Goal: Information Seeking & Learning: Compare options

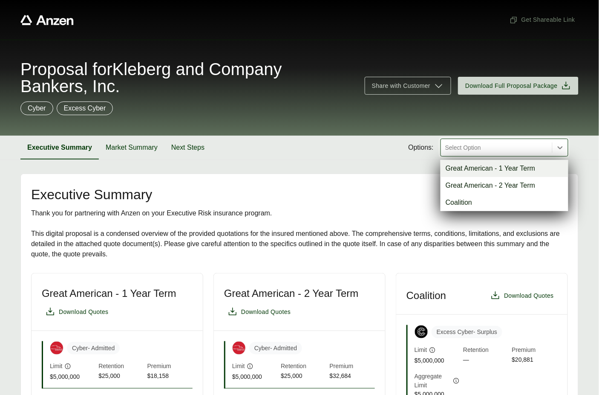
click at [490, 149] on div at bounding box center [496, 147] width 104 height 10
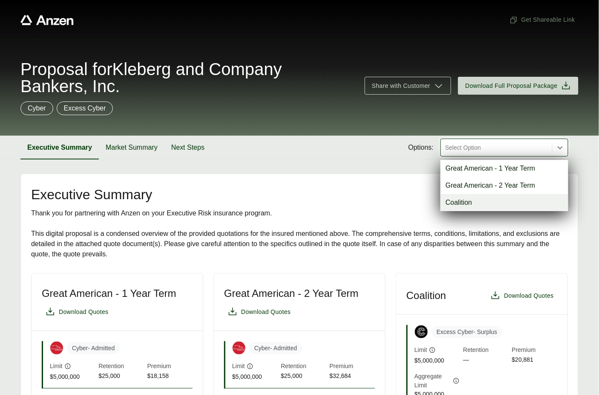
click at [488, 198] on div "Coalition" at bounding box center [505, 202] width 128 height 17
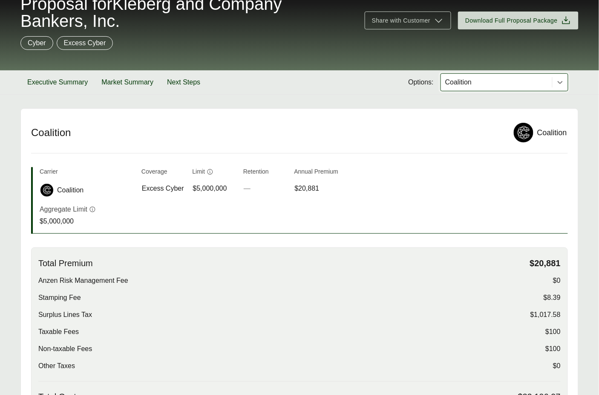
scroll to position [391, 0]
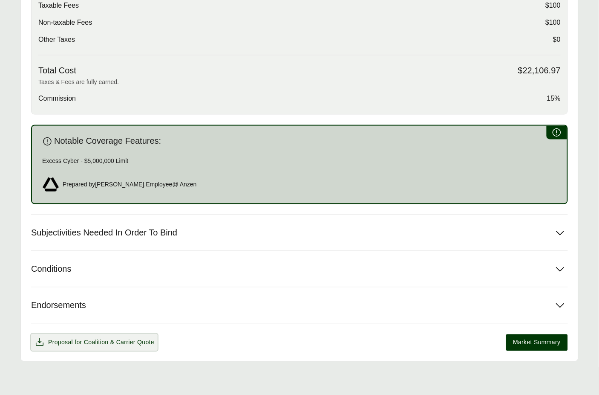
click at [57, 346] on span "Proposal for Coalition & Carrier Quote" at bounding box center [95, 342] width 120 height 10
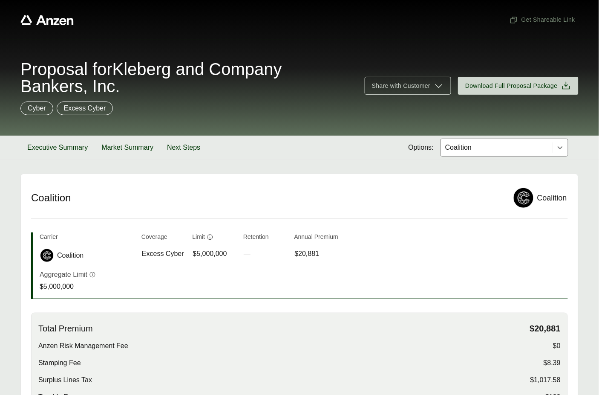
drag, startPoint x: 487, startPoint y: 138, endPoint x: 482, endPoint y: 144, distance: 7.5
click at [487, 138] on div "Coalition" at bounding box center [505, 147] width 128 height 18
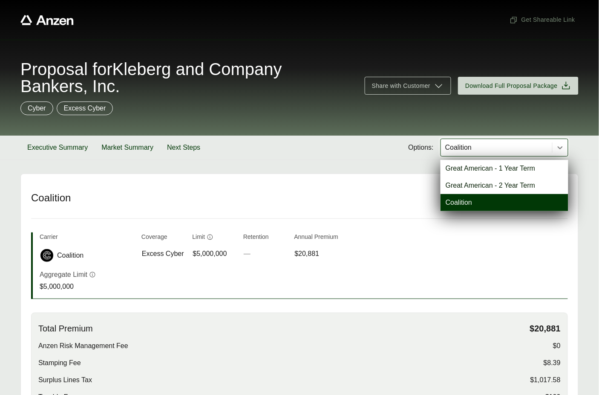
click at [482, 144] on div at bounding box center [496, 147] width 104 height 10
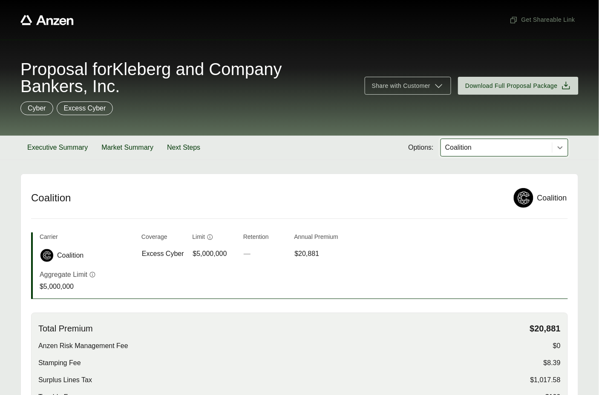
click at [484, 143] on div at bounding box center [496, 147] width 104 height 10
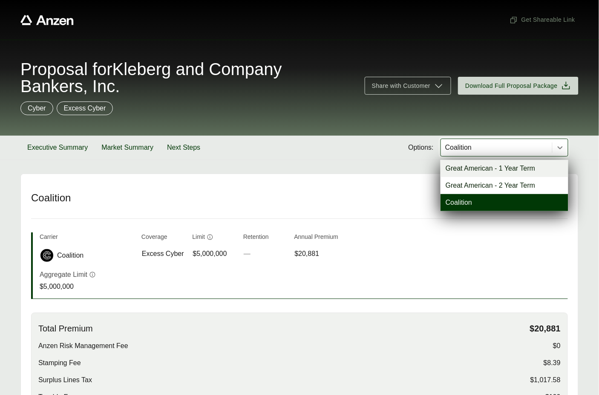
click at [470, 167] on div "Great American - 1 Year Term" at bounding box center [505, 168] width 128 height 17
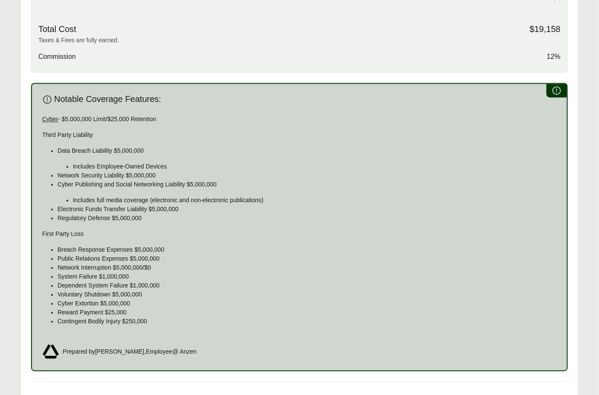
scroll to position [574, 0]
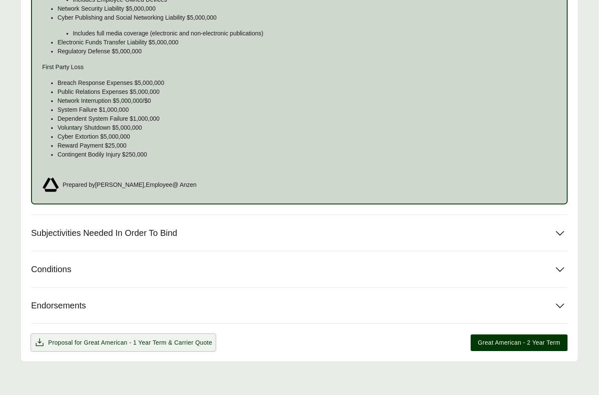
click at [159, 344] on span "Great American - 1 Year Term" at bounding box center [125, 342] width 83 height 7
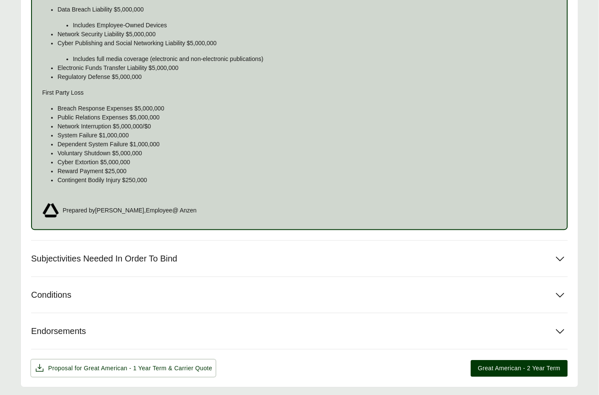
scroll to position [410, 0]
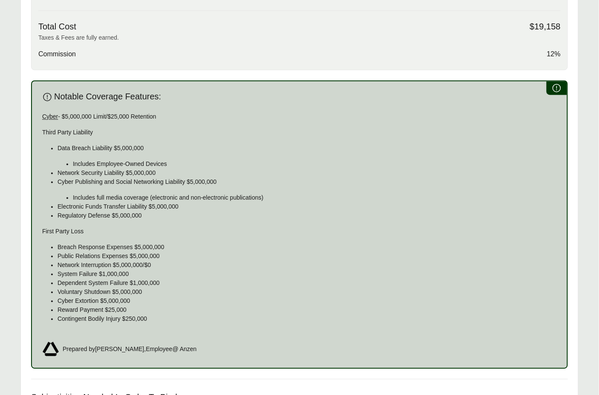
click at [281, 213] on p "Regulatory Defense $5,000,000" at bounding box center [307, 215] width 499 height 9
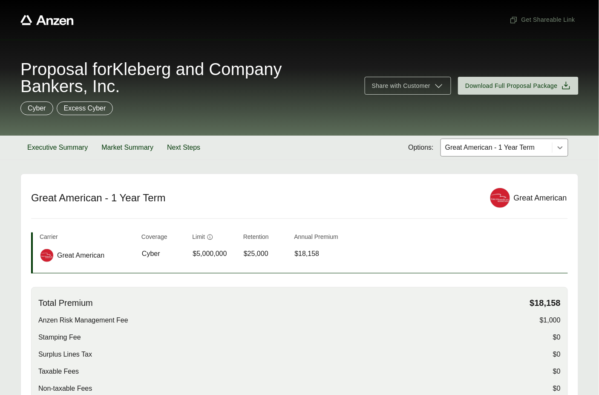
click at [467, 148] on div at bounding box center [496, 147] width 104 height 10
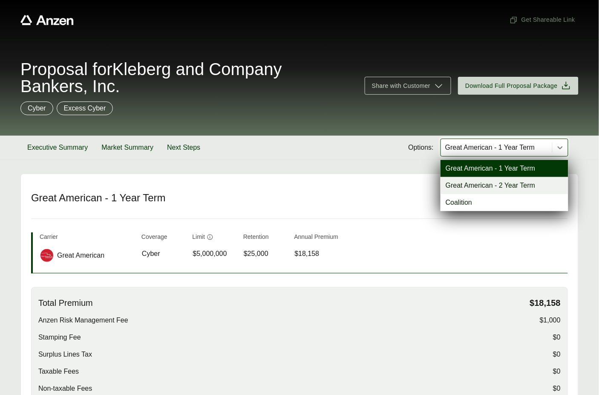
click at [467, 182] on div "Great American - 2 Year Term" at bounding box center [505, 185] width 128 height 17
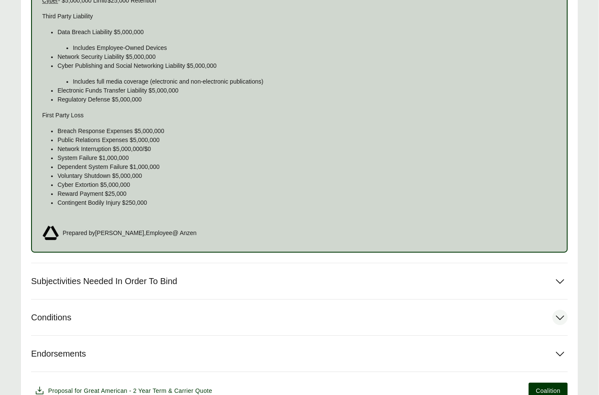
scroll to position [574, 0]
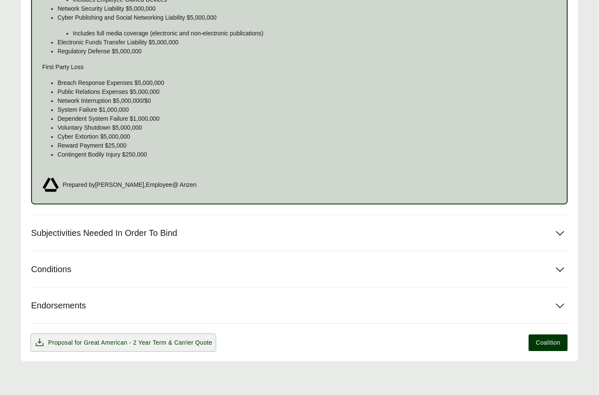
click at [97, 339] on span "Great American - 2 Year Term" at bounding box center [125, 342] width 83 height 7
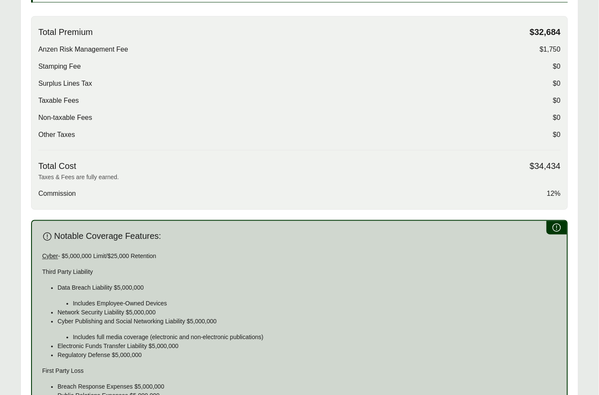
scroll to position [0, 0]
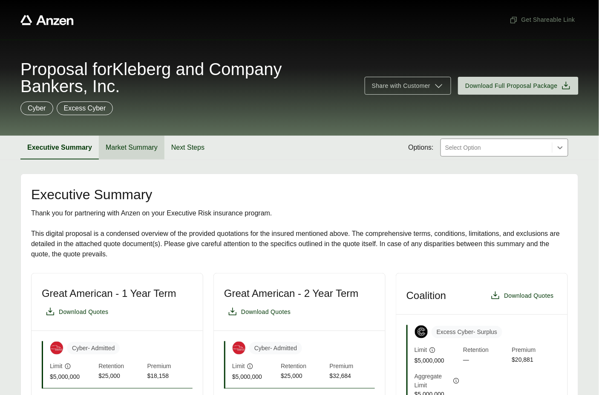
click at [122, 141] on button "Market Summary" at bounding box center [132, 148] width 66 height 24
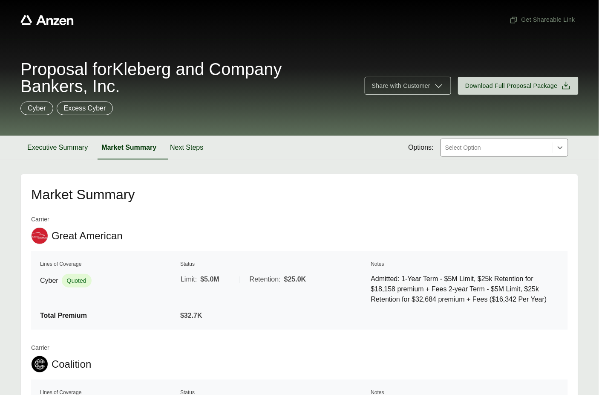
click at [63, 151] on button "Executive Summary" at bounding box center [57, 148] width 74 height 24
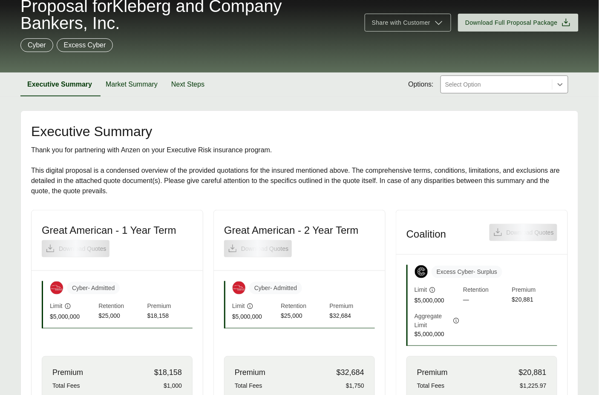
scroll to position [300, 0]
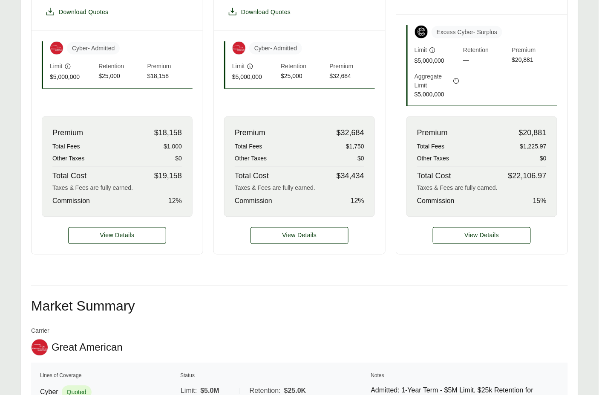
click at [462, 226] on div "View Details" at bounding box center [481, 235] width 171 height 37
click at [465, 233] on span "View Details" at bounding box center [482, 235] width 35 height 9
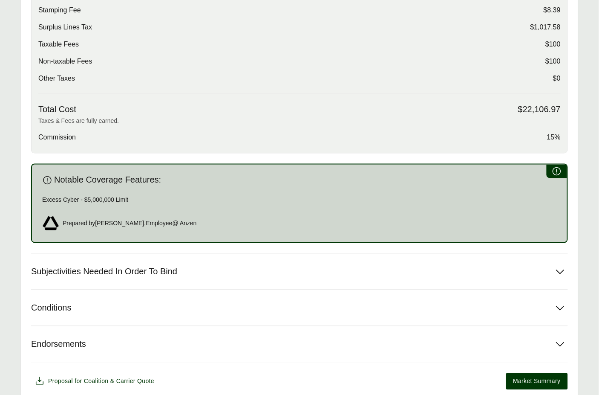
scroll to position [391, 0]
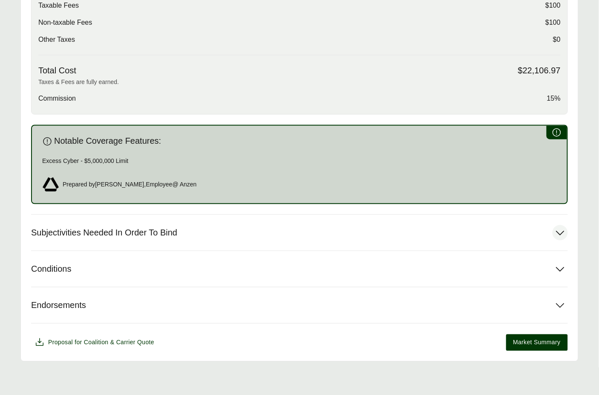
click at [137, 230] on span "Subjectivities Needed In Order To Bind" at bounding box center [104, 233] width 146 height 11
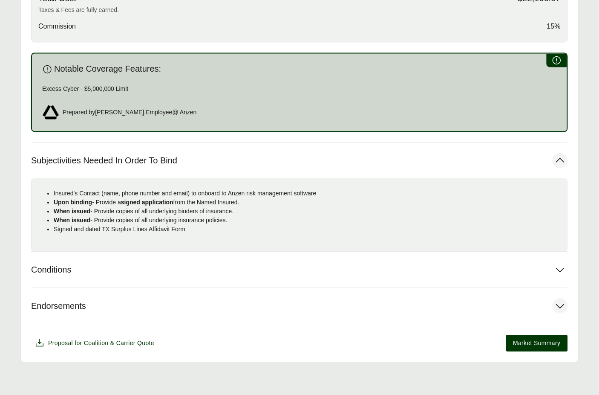
scroll to position [390, 0]
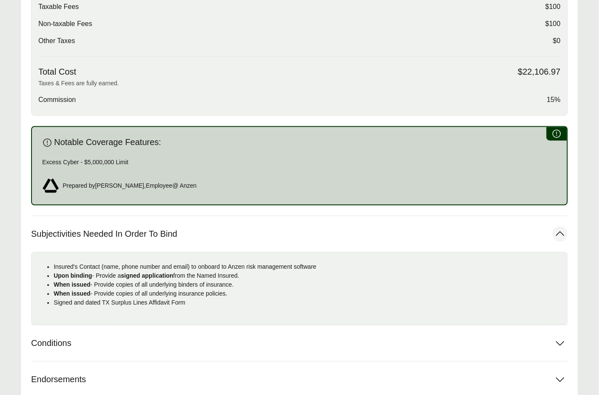
click at [78, 160] on p "Excess Cyber - $5,000,000 Limit" at bounding box center [299, 162] width 515 height 9
copy p "Excess Cyber - $5,000,000 Limit"
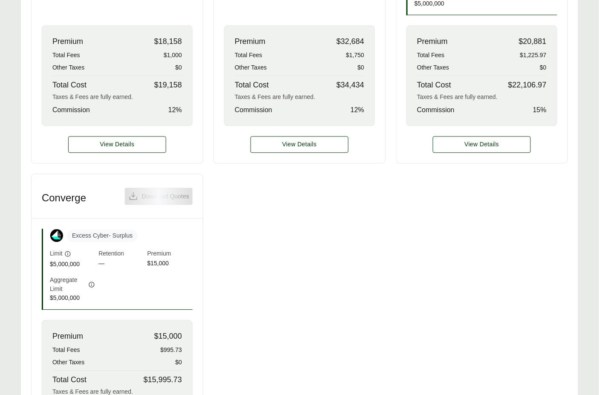
scroll to position [476, 0]
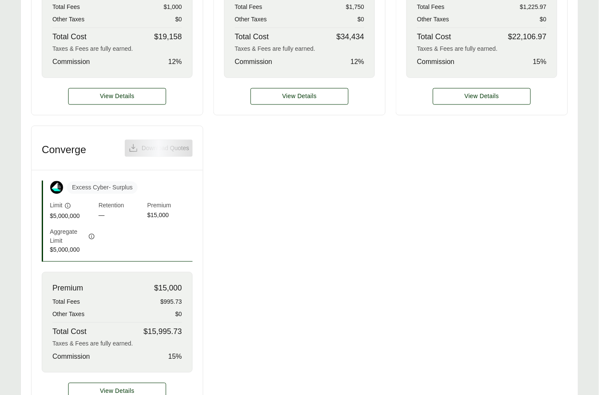
click at [245, 164] on div "Great American - 1 Year Term Download Quotes Cyber - Admitted Limit $5,000,000 …" at bounding box center [299, 120] width 537 height 579
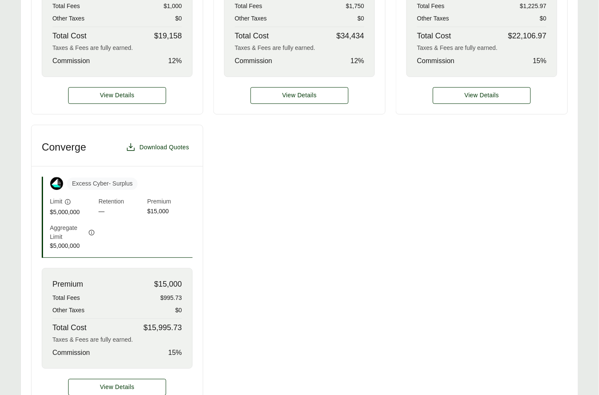
scroll to position [540, 0]
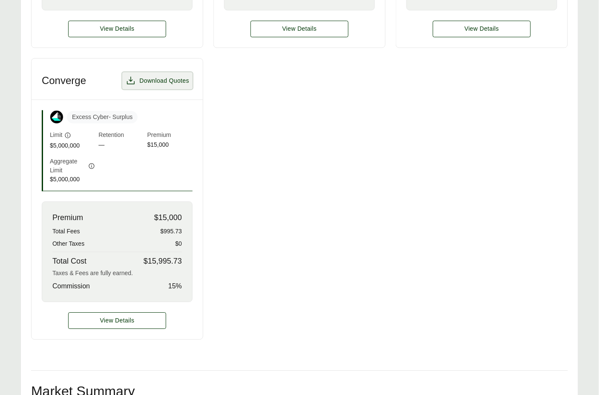
click at [144, 87] on button "Download Quotes" at bounding box center [157, 80] width 70 height 17
click at [295, 178] on div "Great American - 1 Year Term Download Quotes Cyber - Admitted Limit $5,000,000 …" at bounding box center [299, 52] width 537 height 573
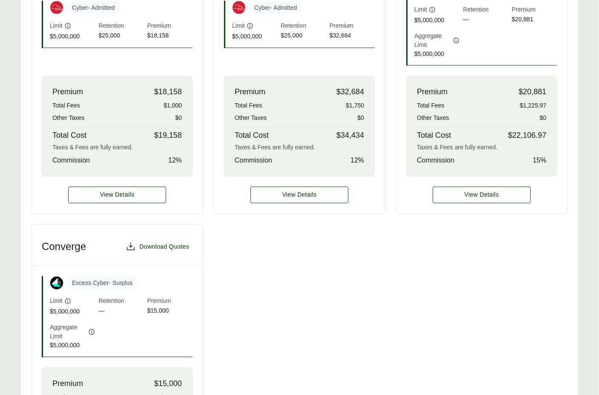
scroll to position [82, 0]
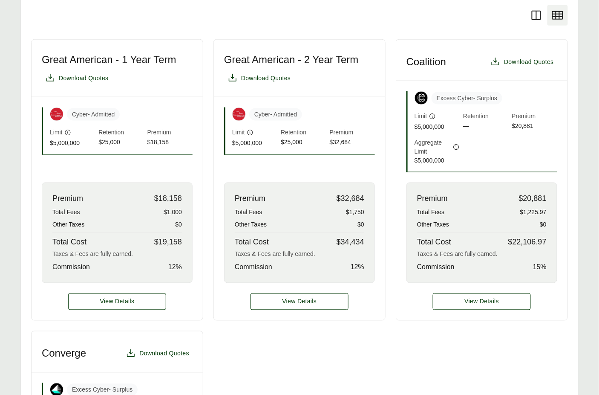
scroll to position [433, 0]
